Goal: Task Accomplishment & Management: Use online tool/utility

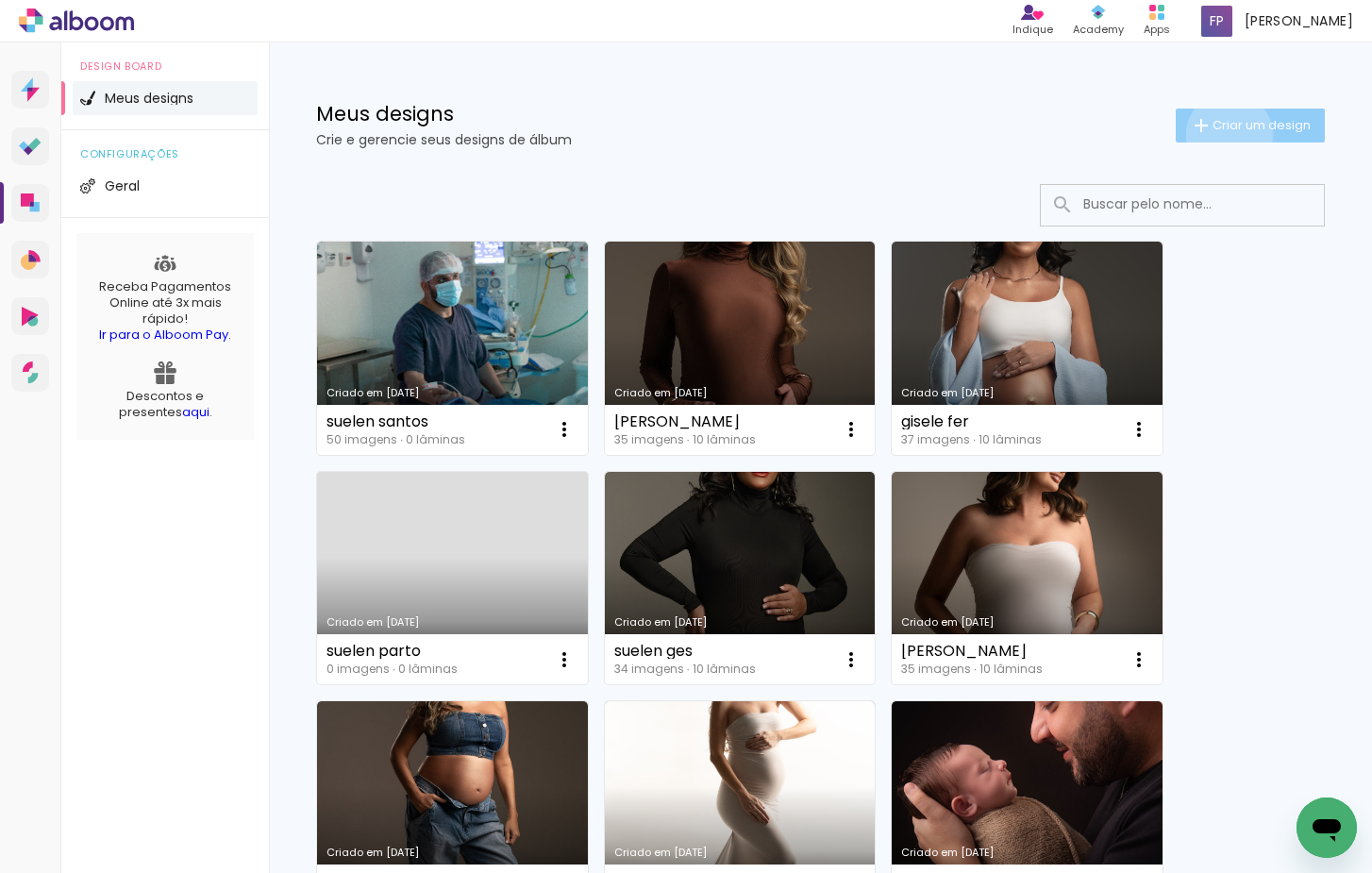
click at [1226, 134] on paper-button "Criar um design" at bounding box center [1250, 125] width 149 height 34
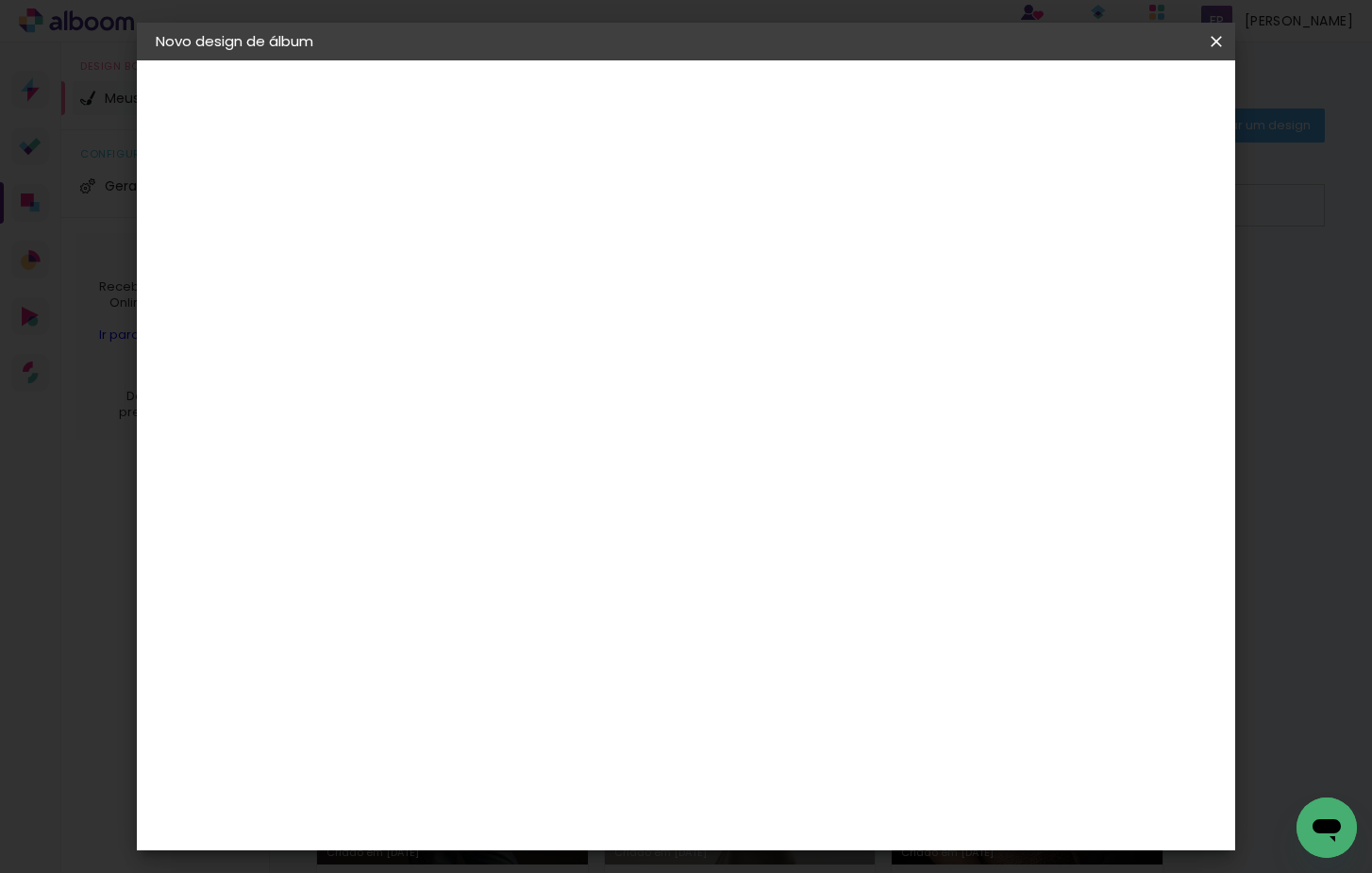
click at [464, 258] on input at bounding box center [464, 253] width 0 height 29
type input "[PERSON_NAME]"
type paper-input "[PERSON_NAME]"
click at [658, 93] on paper-button "Avançar" at bounding box center [611, 100] width 92 height 32
click at [818, 313] on div at bounding box center [727, 324] width 181 height 25
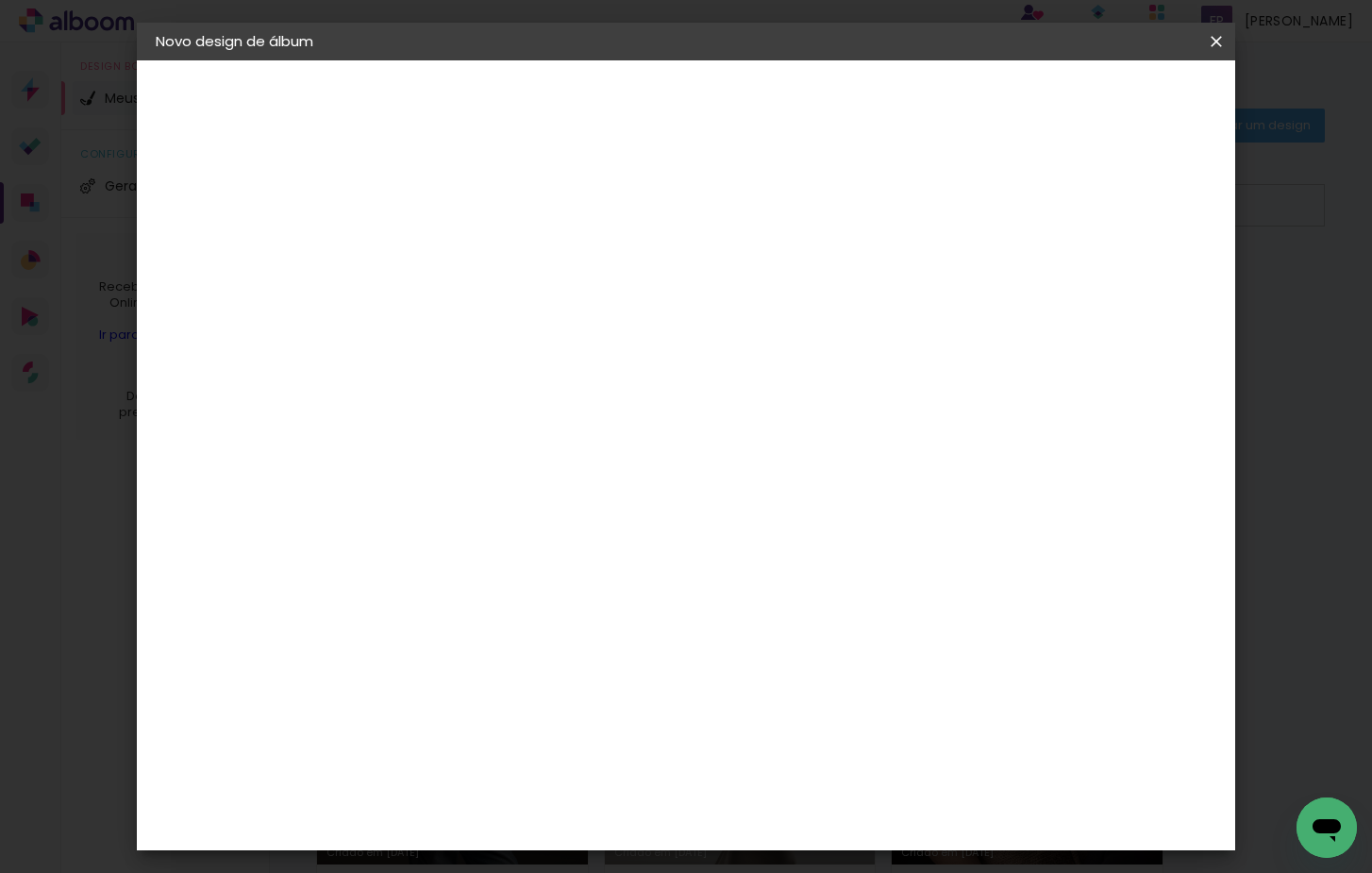
click at [0, 0] on slot "Tamanho Livre" at bounding box center [0, 0] width 0 height 0
click at [818, 300] on paper-item "Tamanho Livre" at bounding box center [727, 287] width 181 height 42
click at [845, 116] on header "Fornecedor Escolha um fornecedor ou avance com o tamanho livre. Voltar Avançar" at bounding box center [614, 117] width 463 height 112
click at [818, 109] on paper-button "Avançar" at bounding box center [771, 100] width 92 height 32
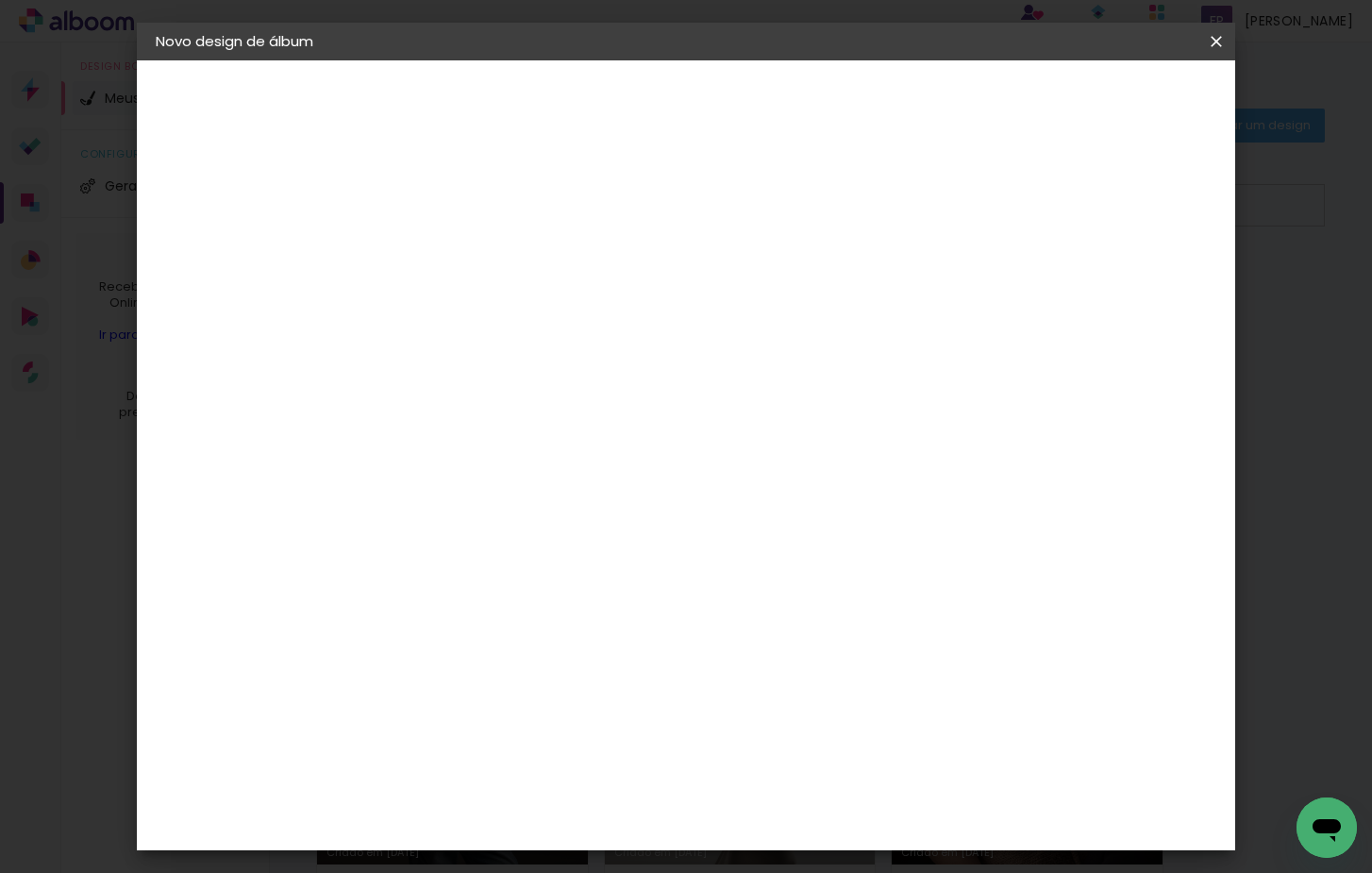
click at [433, 505] on div "cm" at bounding box center [441, 508] width 23 height 28
type input "30,5"
type paper-input "30,5"
click at [818, 729] on input "60" at bounding box center [798, 735] width 49 height 28
click at [819, 731] on input "60" at bounding box center [798, 735] width 49 height 28
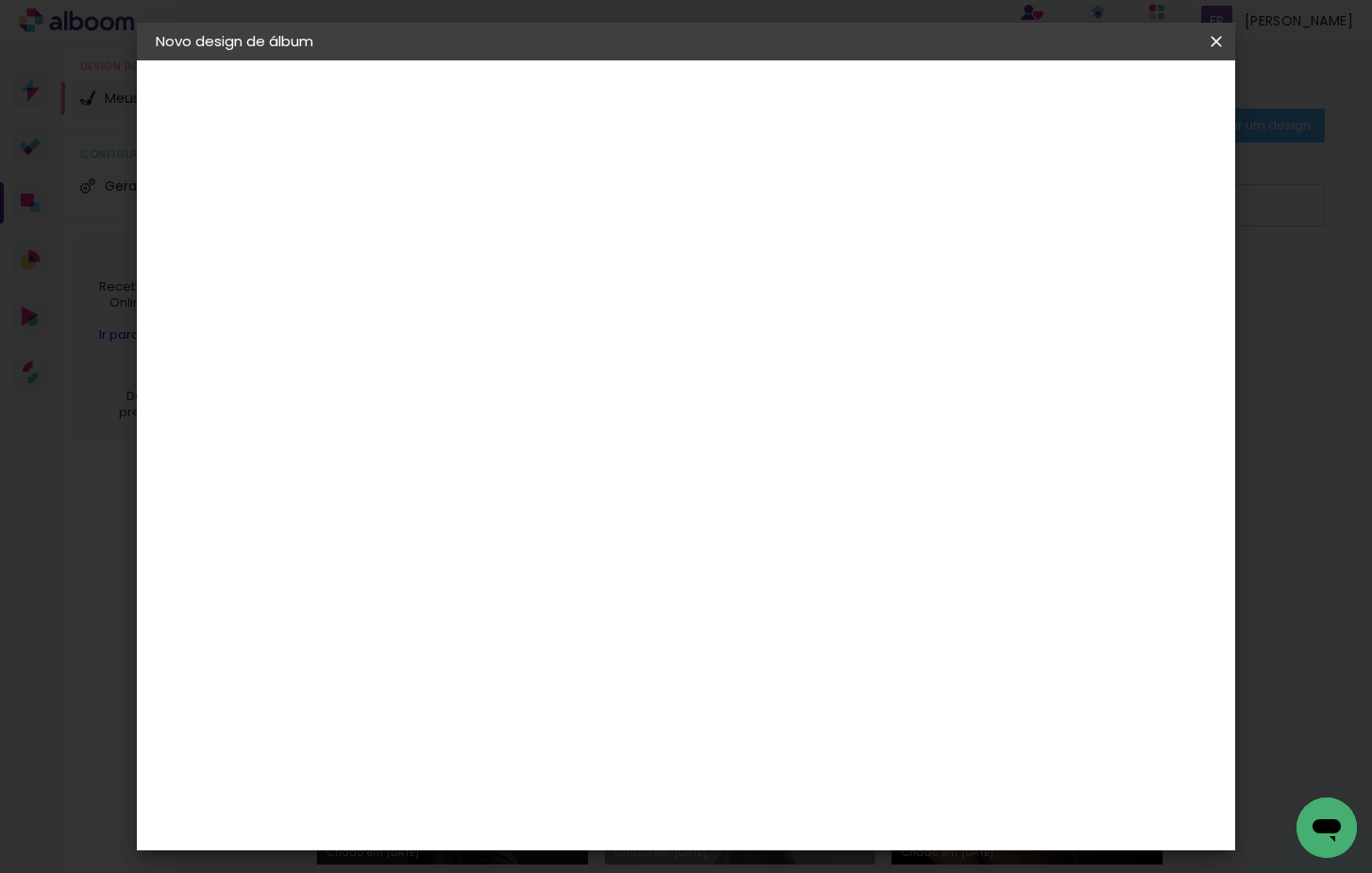
type input "6"
type input "50,6"
type paper-input "50,6"
click at [1112, 103] on span "Iniciar design" at bounding box center [1068, 100] width 85 height 13
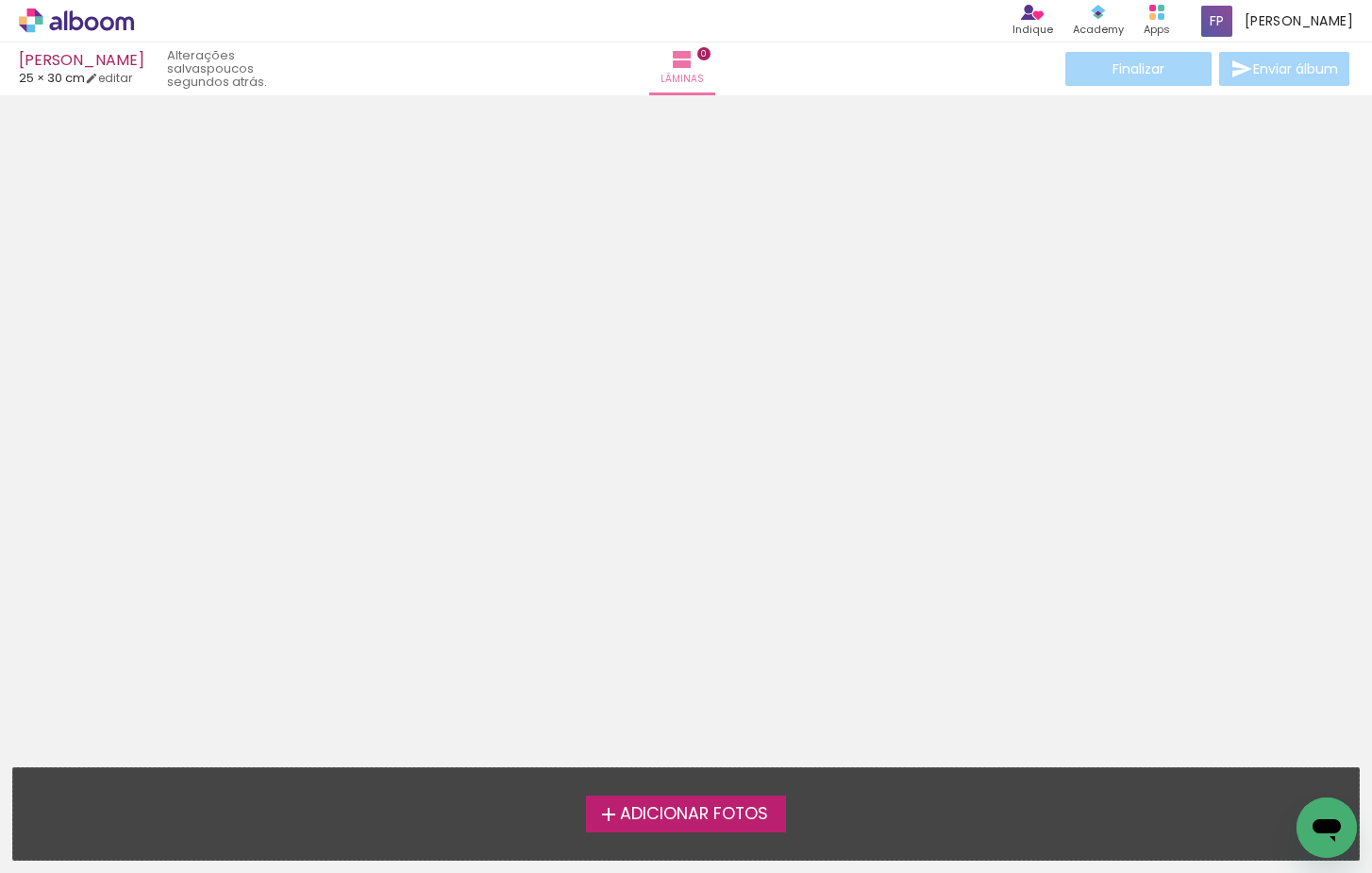
click at [741, 818] on span "Adicionar Fotos" at bounding box center [694, 815] width 148 height 17
click at [0, 0] on input "file" at bounding box center [0, 0] width 0 height 0
